Goal: Task Accomplishment & Management: Manage account settings

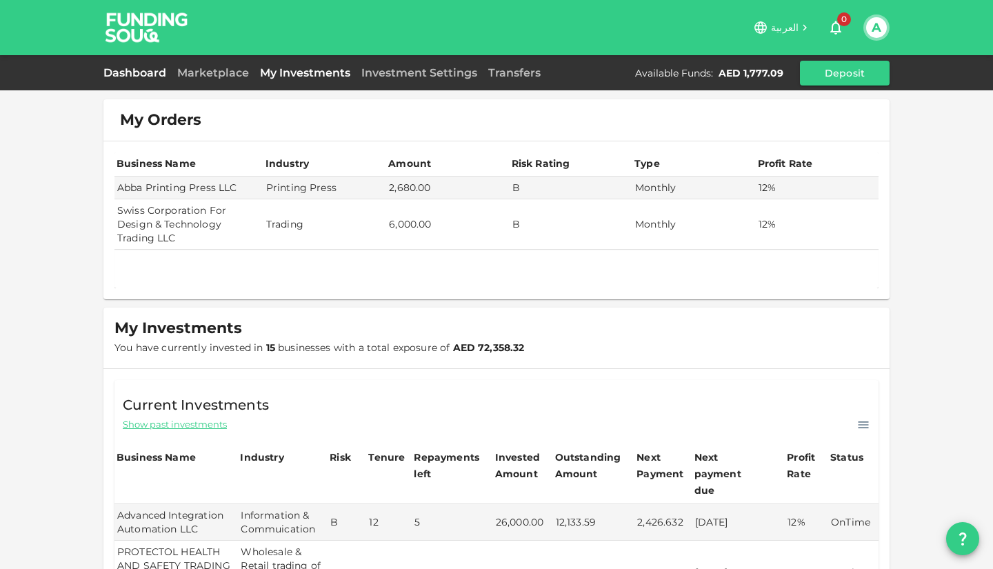
click at [134, 67] on link "Dashboard" at bounding box center [137, 72] width 68 height 13
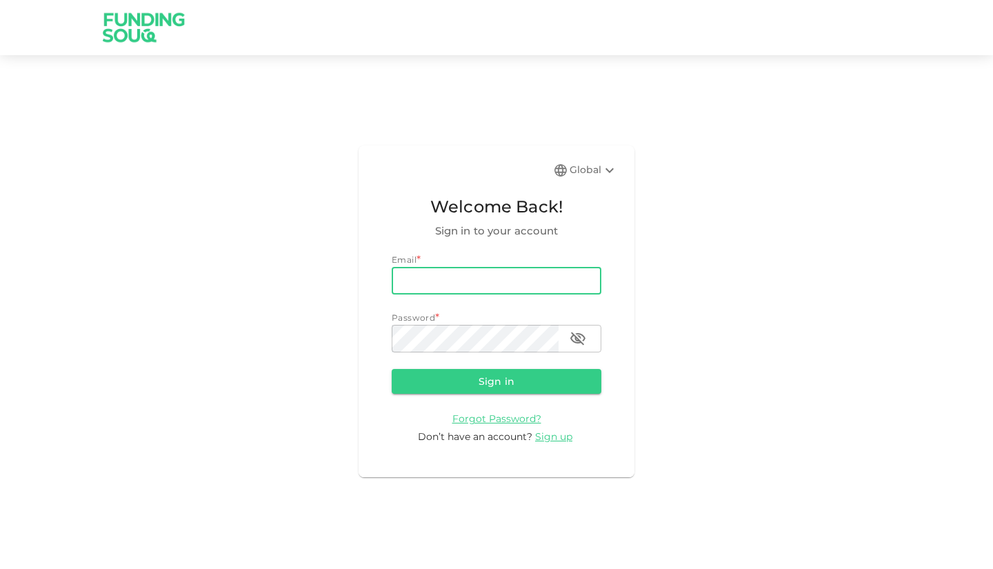
click at [428, 273] on input "email" at bounding box center [497, 281] width 210 height 28
type input "[EMAIL_ADDRESS][DOMAIN_NAME]"
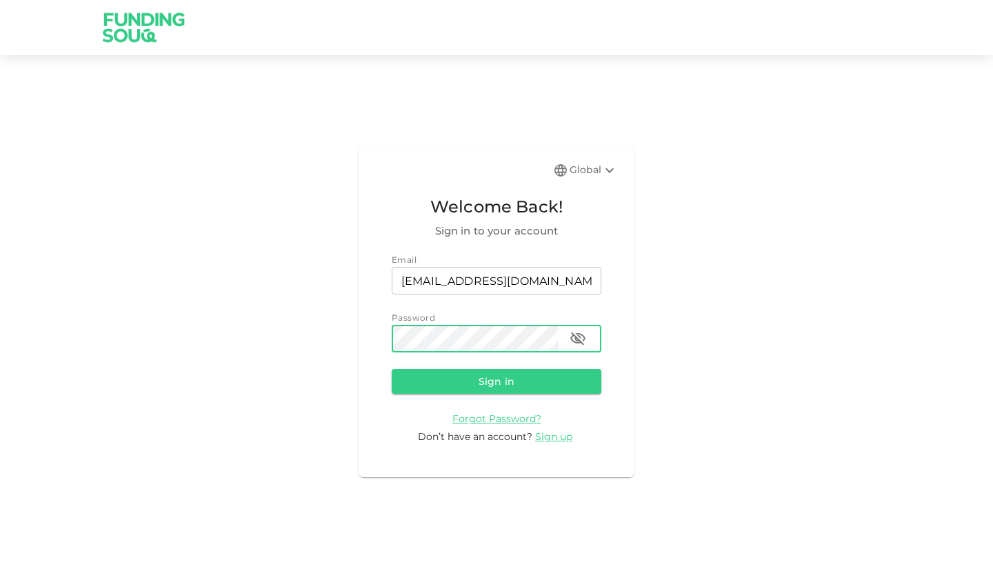
click at [392, 369] on button "Sign in" at bounding box center [497, 381] width 210 height 25
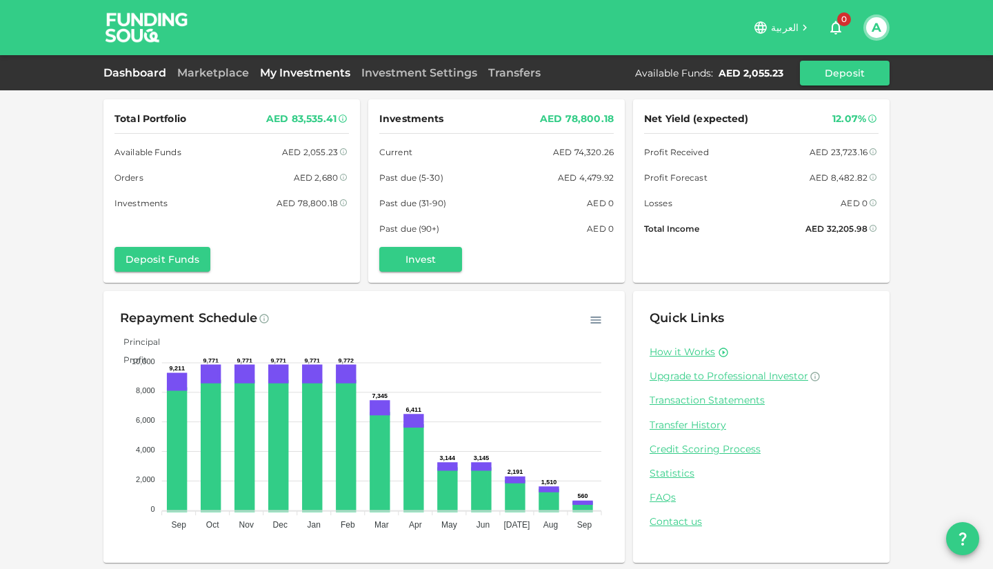
click at [301, 74] on link "My Investments" at bounding box center [304, 72] width 101 height 13
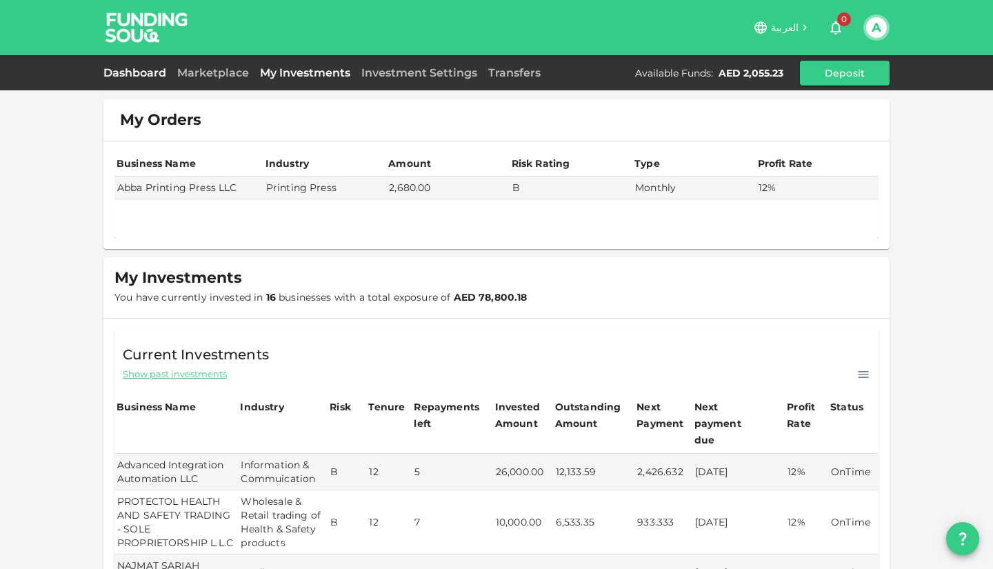
click at [133, 72] on link "Dashboard" at bounding box center [137, 72] width 68 height 13
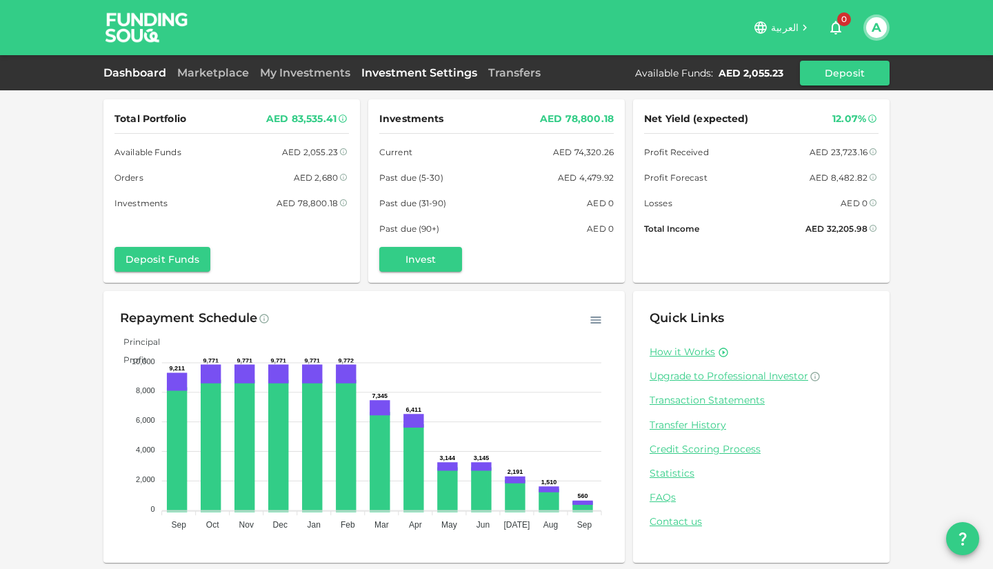
click at [392, 72] on link "Investment Settings" at bounding box center [419, 72] width 127 height 13
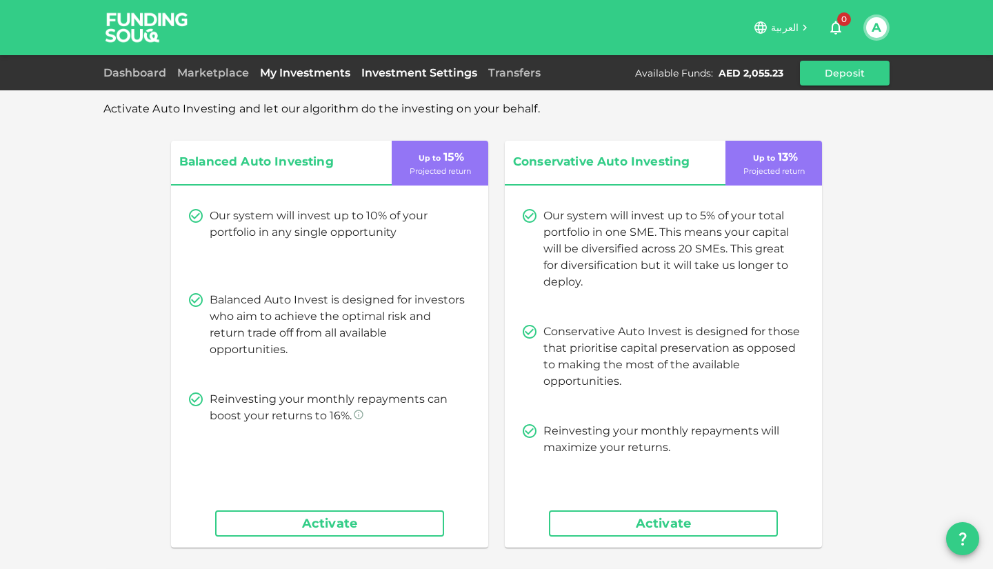
click at [287, 75] on link "My Investments" at bounding box center [304, 72] width 101 height 13
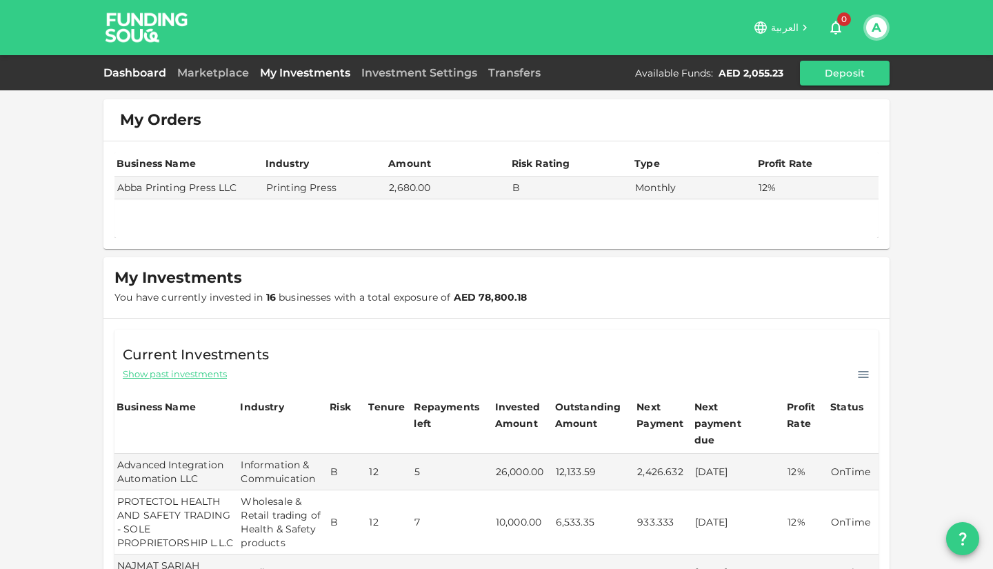
click at [151, 71] on link "Dashboard" at bounding box center [137, 72] width 68 height 13
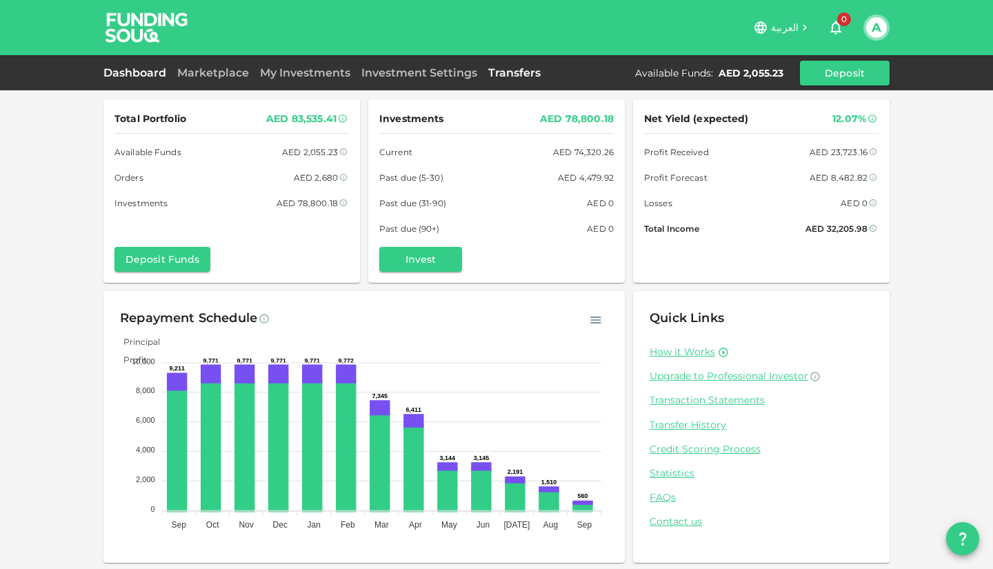
click at [512, 78] on link "Transfers" at bounding box center [514, 72] width 63 height 13
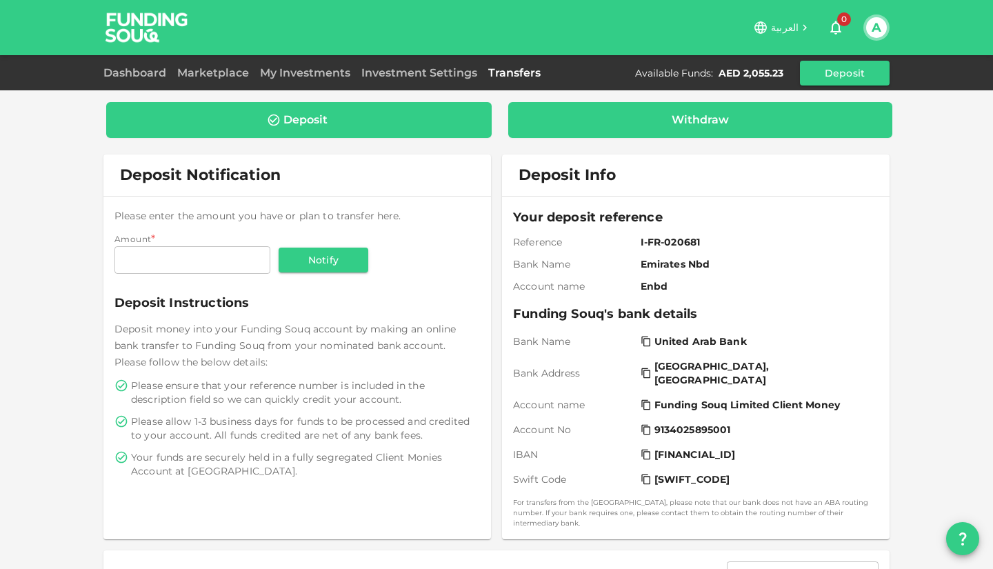
click at [636, 119] on div "Withdraw" at bounding box center [700, 120] width 363 height 14
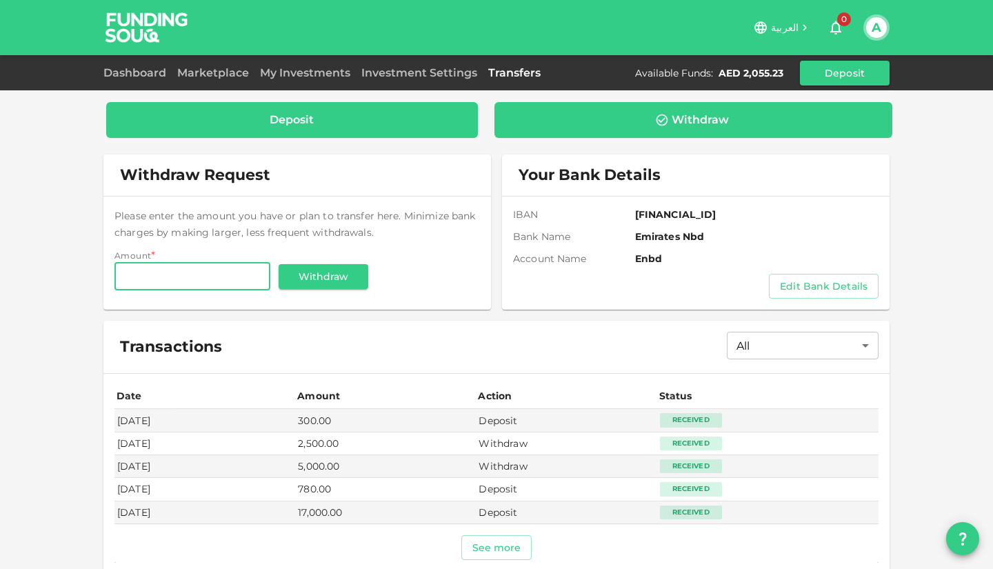
click at [372, 115] on div "Deposit" at bounding box center [292, 120] width 350 height 14
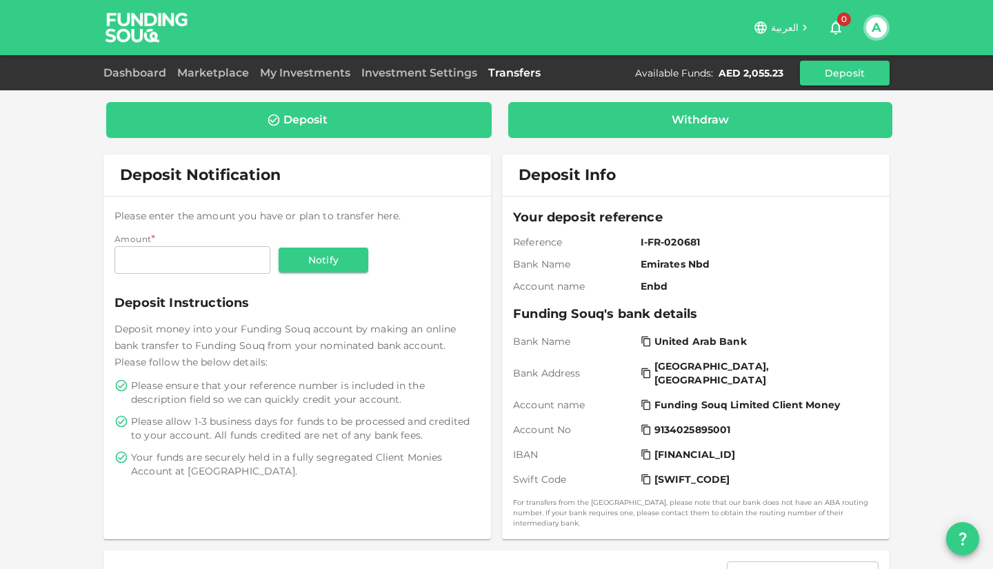
click at [629, 128] on div "Withdraw" at bounding box center [700, 120] width 385 height 36
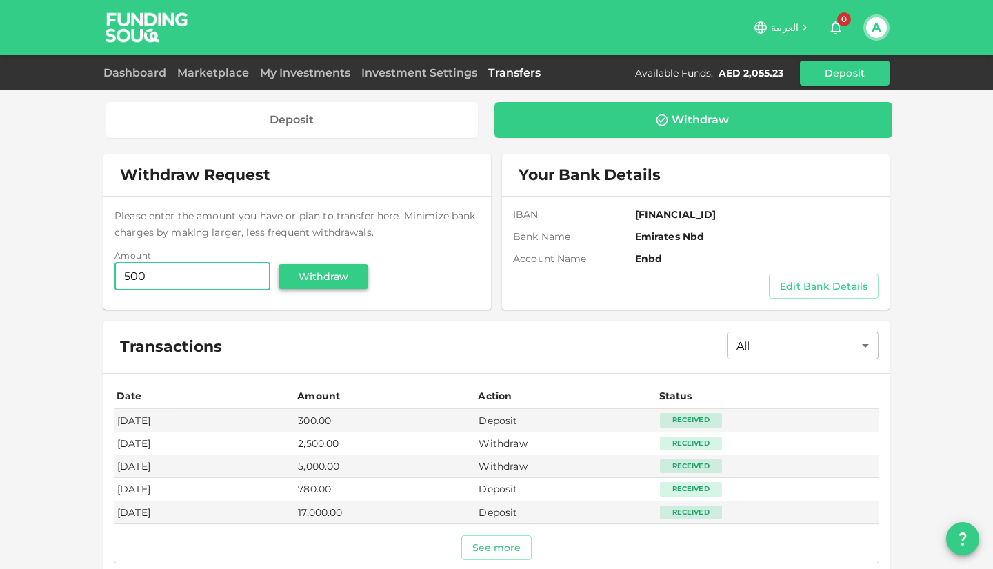
type input "500"
click at [316, 283] on button "Withdraw" at bounding box center [324, 276] width 90 height 25
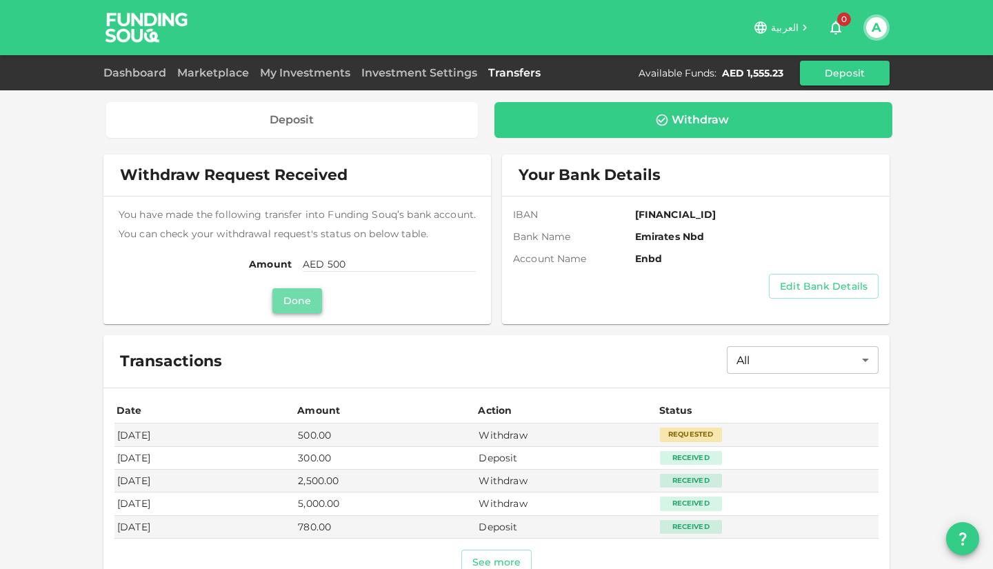
click at [295, 305] on button "Done" at bounding box center [297, 300] width 50 height 25
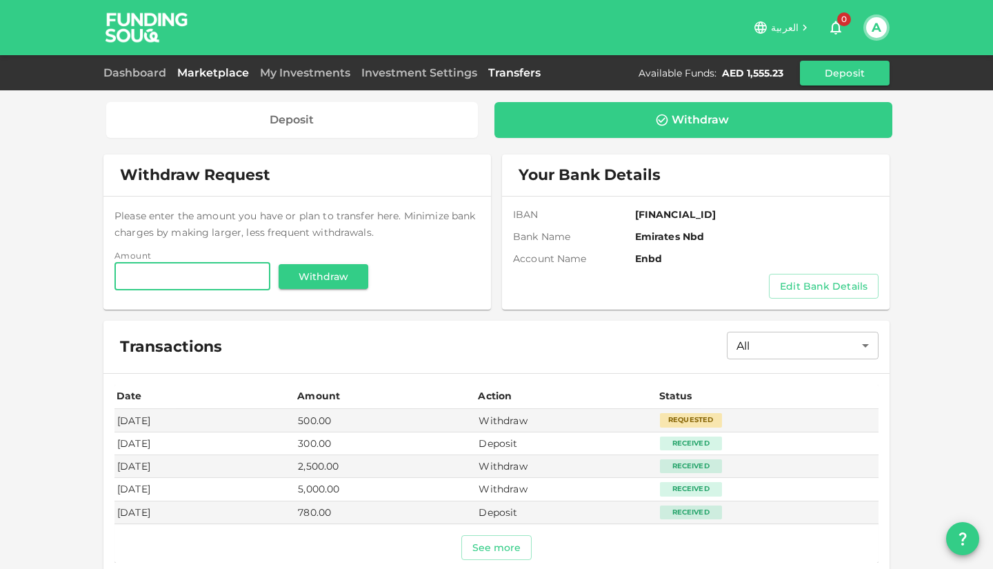
click at [212, 67] on link "Marketplace" at bounding box center [213, 72] width 83 height 13
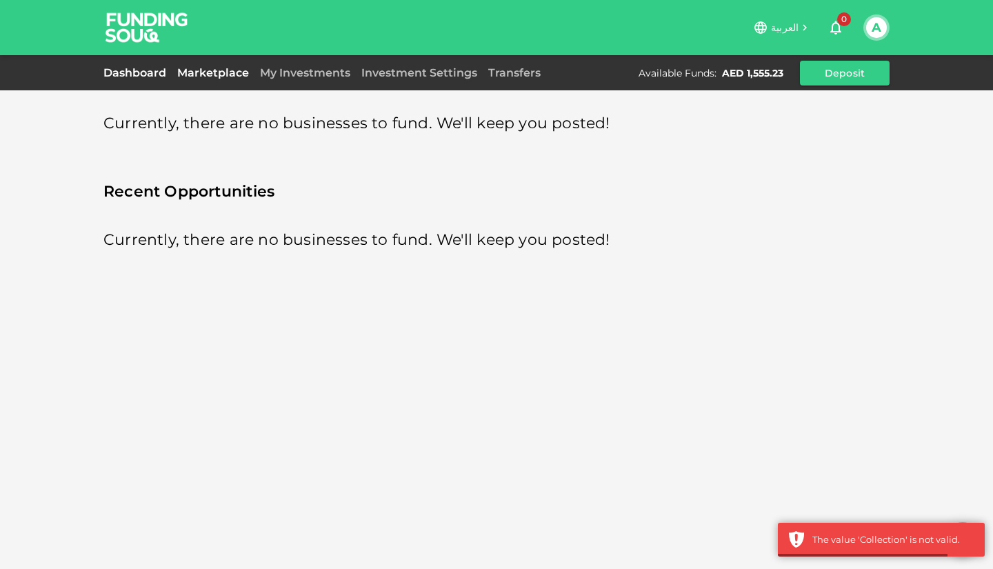
click at [151, 72] on link "Dashboard" at bounding box center [137, 72] width 68 height 13
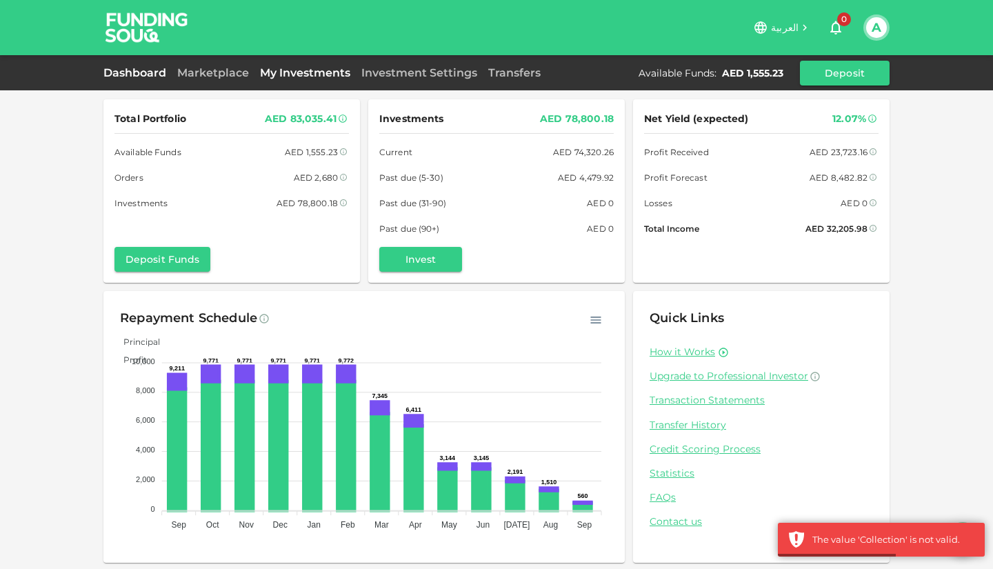
click at [308, 72] on link "My Investments" at bounding box center [304, 72] width 101 height 13
